Goal: Task Accomplishment & Management: Complete application form

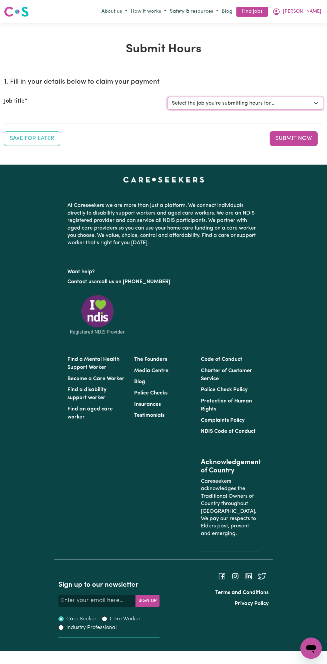
click at [231, 103] on select "Select the job you're submitting hours for... [Vartouhie ([PERSON_NAME]) [PERSO…" at bounding box center [244, 103] width 155 height 13
select select "13810"
click at [167, 97] on select "Select the job you're submitting hours for... [Vartouhie ([PERSON_NAME]) [PERSO…" at bounding box center [244, 103] width 155 height 13
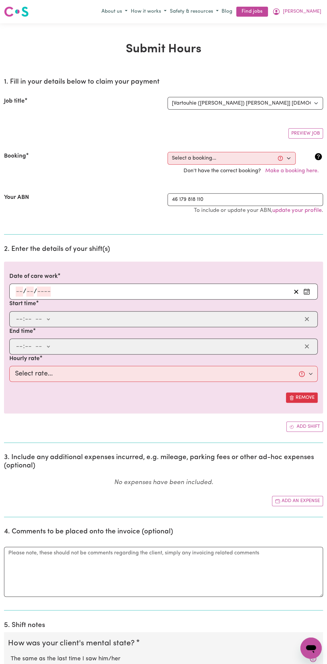
click at [81, 289] on div "/ /" at bounding box center [153, 292] width 276 height 10
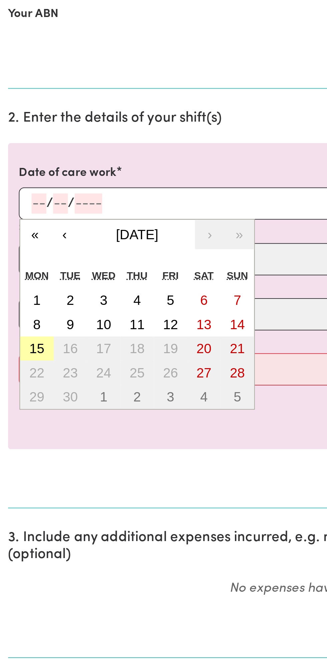
click at [23, 367] on button "15" at bounding box center [18, 364] width 17 height 12
type input "[DATE]"
type input "15"
type input "9"
type input "2025"
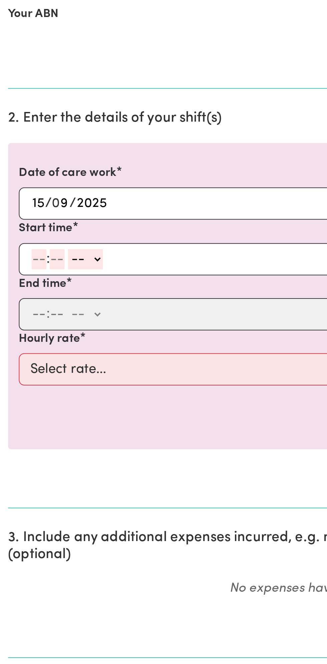
click at [17, 316] on input "number" at bounding box center [19, 319] width 7 height 10
type input "12"
type input "0"
click at [50, 321] on select "-- am pm" at bounding box center [43, 319] width 17 height 10
select select "pm"
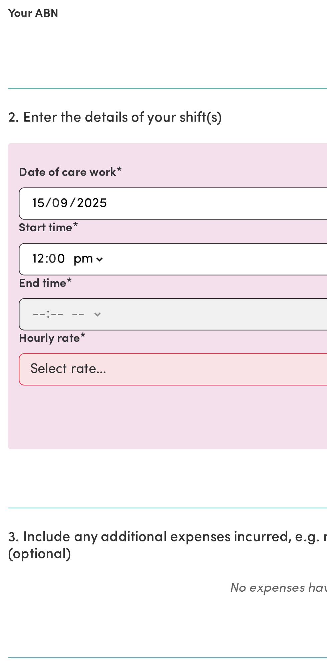
click at [35, 314] on select "-- am pm" at bounding box center [43, 319] width 17 height 10
type input "12:00"
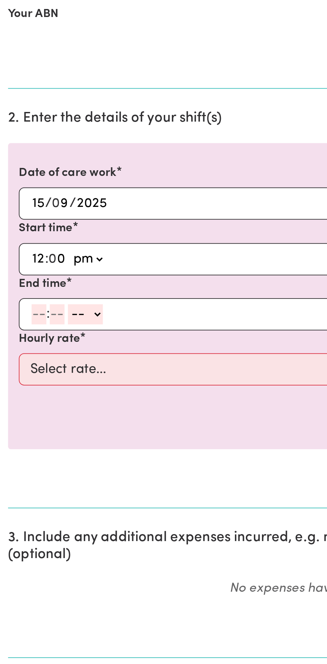
click at [17, 346] on input "number" at bounding box center [19, 347] width 7 height 10
type input "1"
click at [26, 346] on input "number" at bounding box center [25, 347] width 7 height 10
type input "0"
click at [47, 347] on select "-- am pm" at bounding box center [40, 347] width 17 height 10
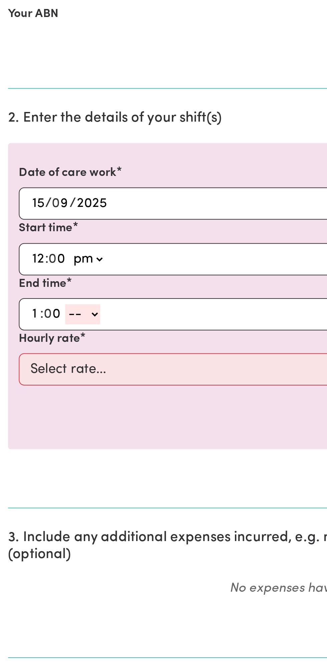
select select "pm"
click at [32, 342] on select "-- am pm" at bounding box center [40, 347] width 17 height 10
type input "13:00"
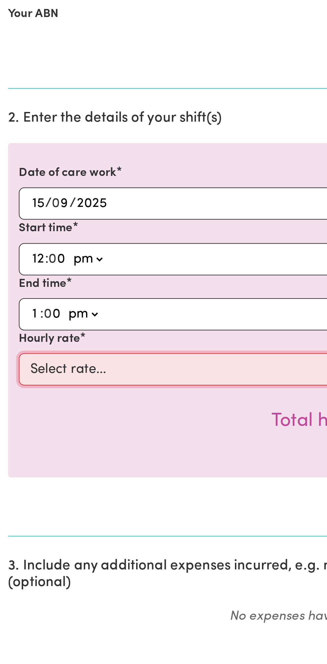
click at [93, 370] on select "Select rate... $49.00 (Weekday) $60.00 ([DATE])" at bounding box center [163, 374] width 308 height 16
select select "49-Weekday"
click at [9, 366] on select "Select rate... $49.00 (Weekday) $60.00 ([DATE])" at bounding box center [163, 374] width 308 height 16
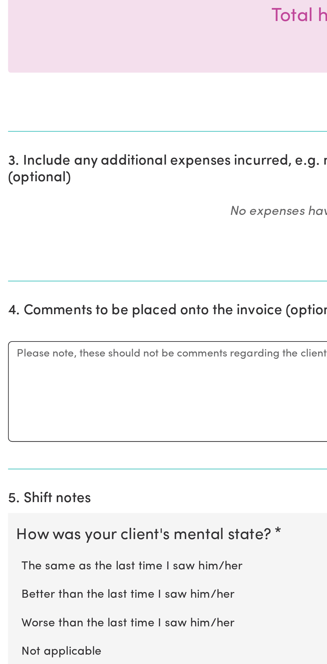
scroll to position [58, 0]
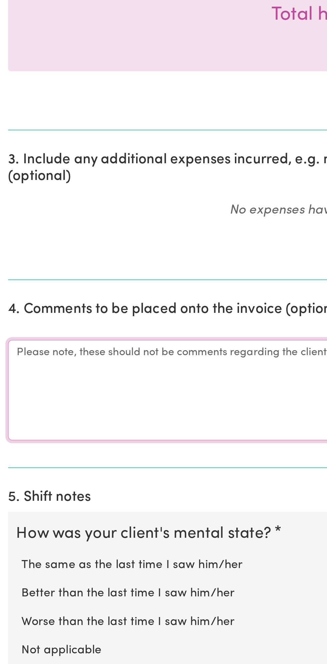
click at [23, 528] on textarea "Comments" at bounding box center [163, 528] width 319 height 50
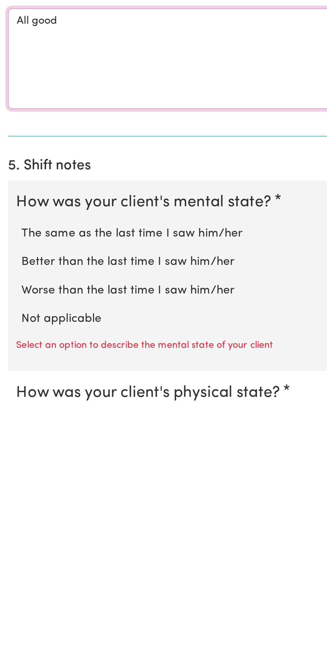
type textarea "All good"
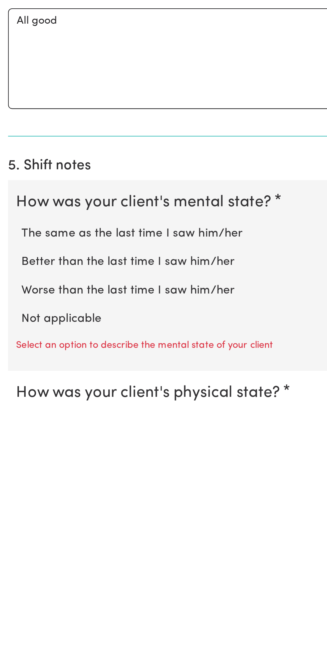
click at [44, 620] on label "Not applicable" at bounding box center [163, 624] width 305 height 9
click at [11, 620] on input "Not applicable" at bounding box center [10, 619] width 0 height 0
radio input "true"
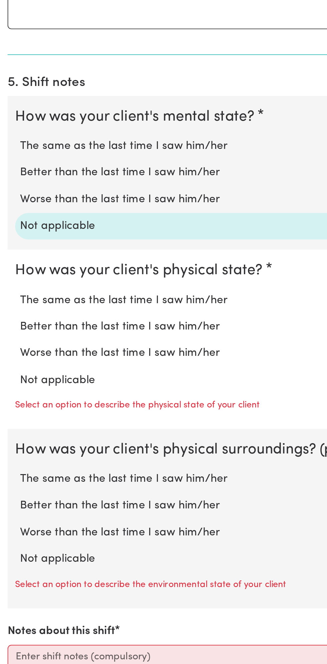
scroll to position [289, 0]
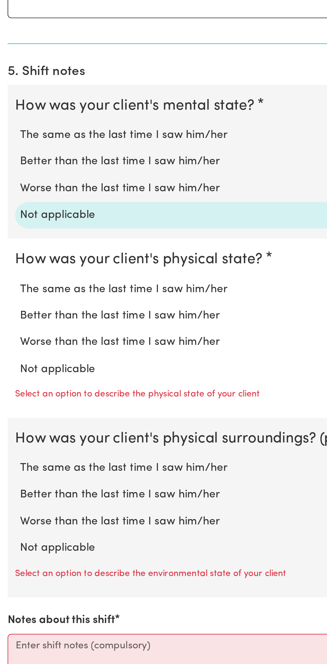
click at [45, 504] on label "Not applicable" at bounding box center [163, 508] width 305 height 9
click at [11, 504] on input "Not applicable" at bounding box center [10, 504] width 0 height 0
radio input "true"
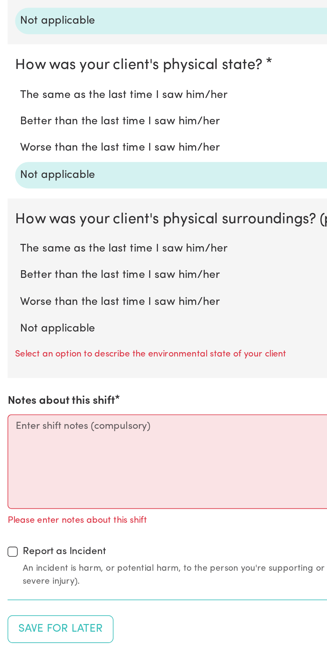
scroll to position [392, 0]
click at [43, 482] on label "Not applicable" at bounding box center [163, 486] width 305 height 9
click at [11, 482] on input "Not applicable" at bounding box center [10, 482] width 0 height 0
radio input "true"
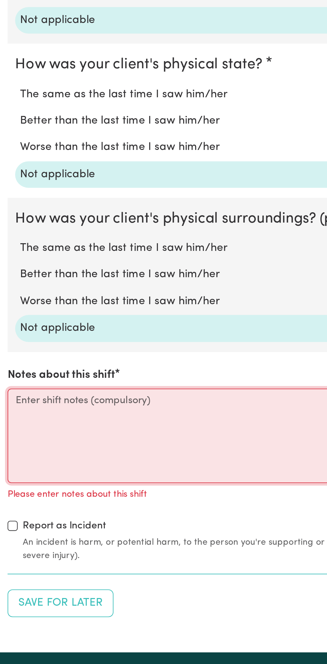
click at [27, 534] on textarea "Notes about this shift" at bounding box center [163, 543] width 319 height 50
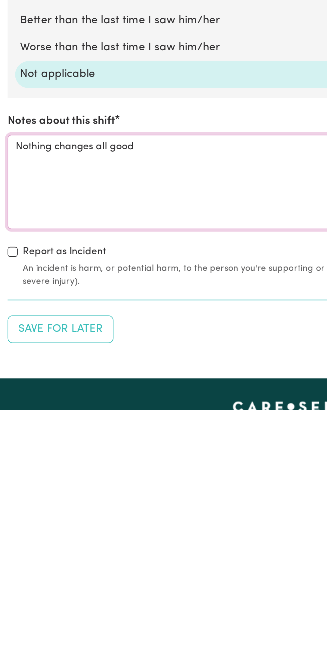
scroll to position [392, 0]
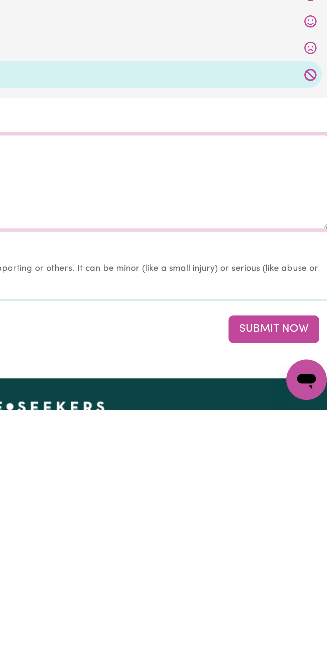
type textarea "Nothing changes all good"
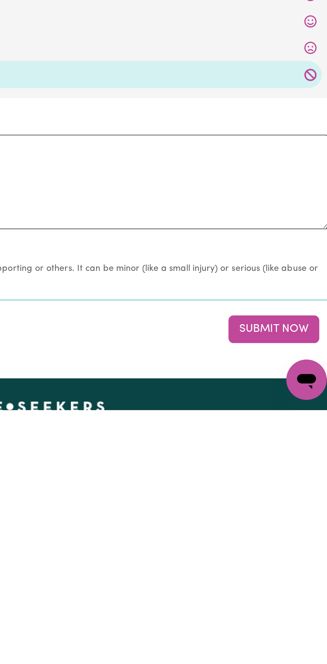
click at [290, 619] on button "Submit Now" at bounding box center [293, 621] width 48 height 15
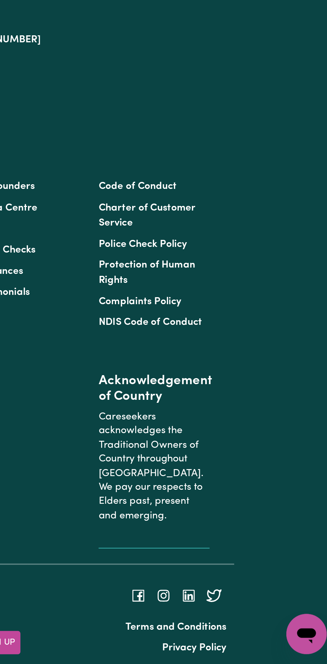
scroll to position [0, 0]
